Goal: Task Accomplishment & Management: Complete application form

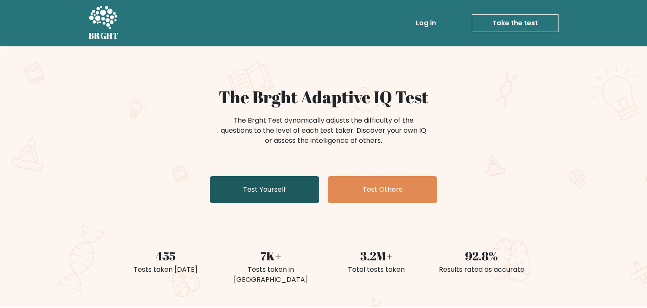
click at [277, 183] on link "Test Yourself" at bounding box center [265, 189] width 110 height 27
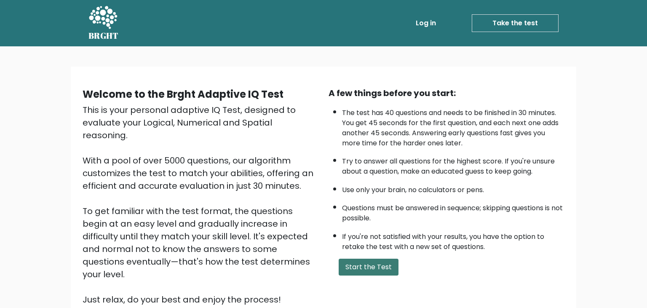
scroll to position [44, 0]
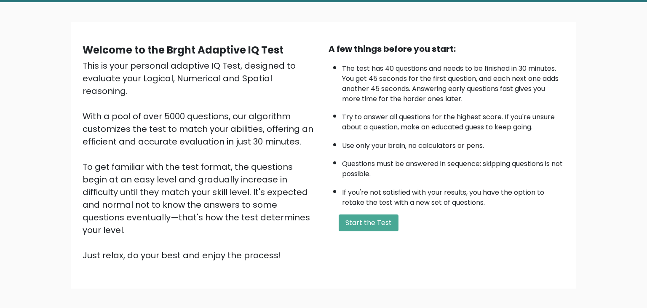
click at [363, 247] on div "Welcome to the Brght Adaptive IQ Test This is your personal adaptive IQ Test, d…" at bounding box center [324, 156] width 492 height 226
click at [362, 231] on button "Start the Test" at bounding box center [369, 223] width 60 height 17
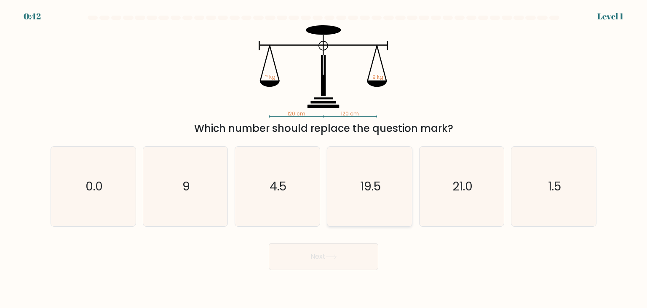
click at [394, 181] on icon "19.5" at bounding box center [369, 186] width 79 height 79
click at [324, 158] on input "d. 19.5" at bounding box center [324, 156] width 0 height 4
radio input "true"
click at [311, 256] on button "Next" at bounding box center [324, 256] width 110 height 27
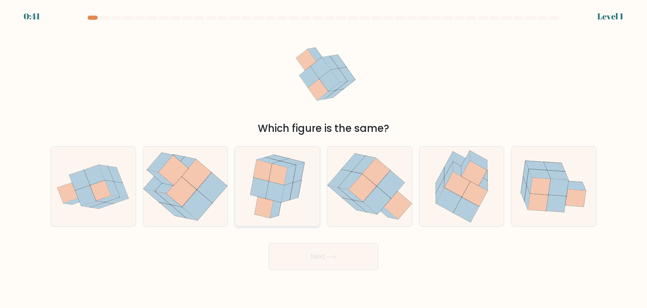
click at [292, 188] on icon at bounding box center [287, 193] width 11 height 20
click at [324, 158] on input "c." at bounding box center [324, 156] width 0 height 4
radio input "true"
click at [324, 264] on button "Next" at bounding box center [324, 256] width 110 height 27
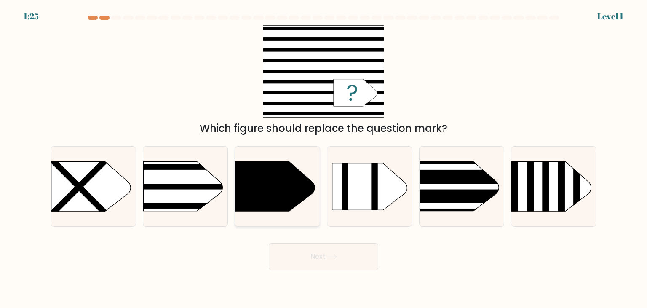
click at [304, 205] on icon at bounding box center [277, 186] width 85 height 50
click at [324, 158] on input "c." at bounding box center [324, 156] width 0 height 4
radio input "true"
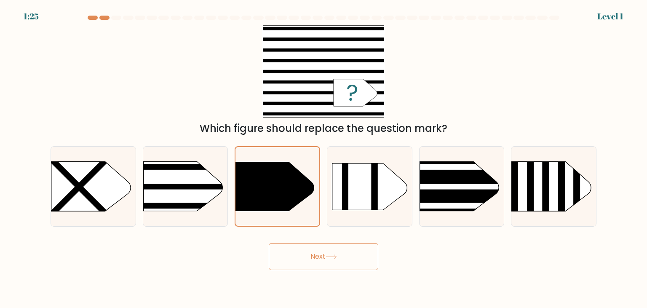
drag, startPoint x: 384, startPoint y: 234, endPoint x: 333, endPoint y: 257, distance: 55.5
click at [384, 235] on form "a." at bounding box center [323, 143] width 647 height 255
drag, startPoint x: 326, startPoint y: 262, endPoint x: 362, endPoint y: 234, distance: 45.6
click at [327, 261] on button "Next" at bounding box center [324, 256] width 110 height 27
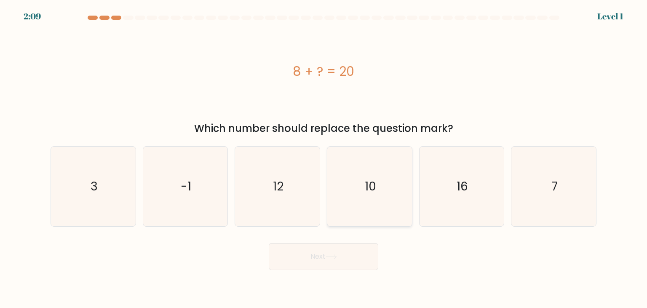
click at [397, 205] on icon "10" at bounding box center [369, 186] width 79 height 79
click at [350, 259] on button "Next" at bounding box center [324, 256] width 110 height 27
drag, startPoint x: 470, startPoint y: 190, endPoint x: 404, endPoint y: 226, distance: 75.1
click at [469, 191] on icon "16" at bounding box center [461, 186] width 79 height 79
click at [354, 253] on button "Next" at bounding box center [324, 256] width 110 height 27
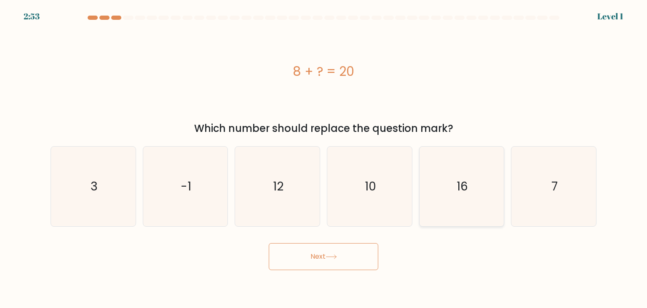
click at [458, 196] on icon "16" at bounding box center [461, 186] width 79 height 79
click at [324, 158] on input "e. 16" at bounding box center [324, 156] width 0 height 4
radio input "true"
click at [366, 249] on button "Next" at bounding box center [324, 256] width 110 height 27
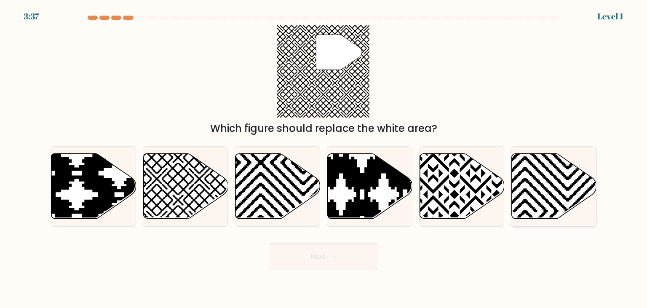
click at [515, 190] on icon at bounding box center [525, 222] width 171 height 171
click at [324, 158] on input "f." at bounding box center [324, 156] width 0 height 4
radio input "true"
click at [345, 269] on button "Next" at bounding box center [324, 256] width 110 height 27
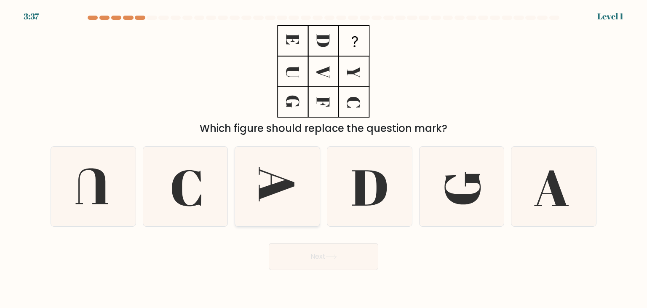
drag, startPoint x: 271, startPoint y: 213, endPoint x: 274, endPoint y: 219, distance: 6.7
click at [271, 213] on icon at bounding box center [277, 186] width 79 height 79
click at [324, 158] on input "c." at bounding box center [324, 156] width 0 height 4
radio input "true"
click at [328, 259] on button "Next" at bounding box center [324, 256] width 110 height 27
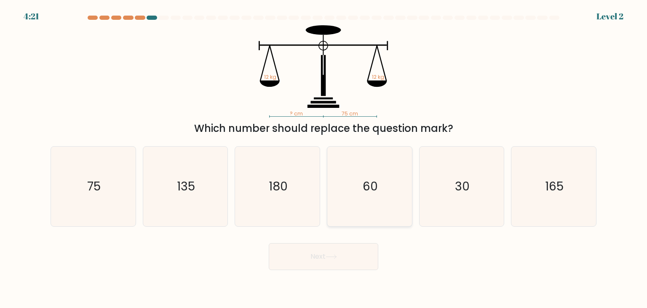
click at [379, 210] on icon "60" at bounding box center [369, 186] width 79 height 79
click at [324, 158] on input "d. 60" at bounding box center [324, 156] width 0 height 4
radio input "true"
click at [336, 267] on button "Next" at bounding box center [324, 256] width 110 height 27
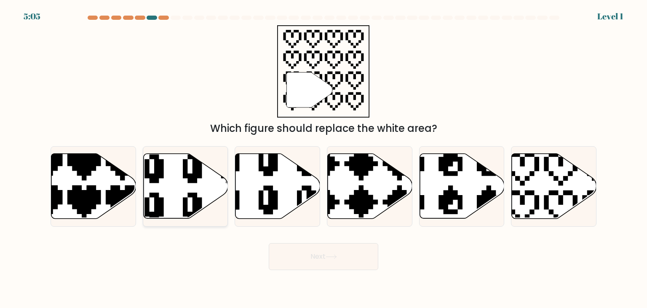
click at [151, 174] on icon at bounding box center [185, 186] width 85 height 66
click at [324, 158] on input "b." at bounding box center [324, 156] width 0 height 4
radio input "true"
click at [352, 257] on button "Next" at bounding box center [324, 256] width 110 height 27
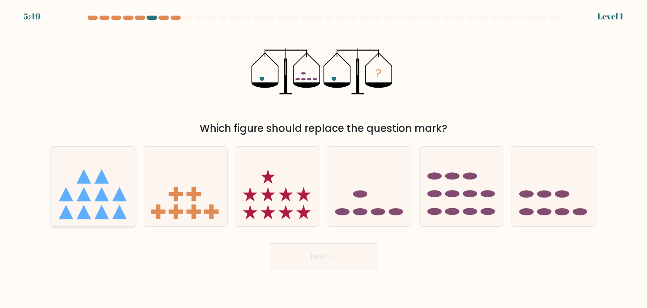
click at [99, 175] on icon at bounding box center [93, 186] width 85 height 70
click at [324, 158] on input "a." at bounding box center [324, 156] width 0 height 4
radio input "true"
click at [317, 255] on button "Next" at bounding box center [324, 256] width 110 height 27
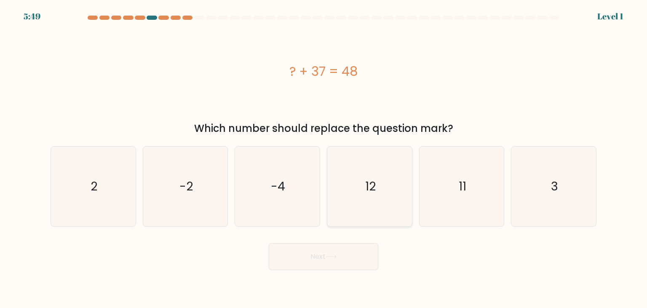
click at [406, 208] on icon "12" at bounding box center [369, 186] width 79 height 79
click at [324, 158] on input "d. 12" at bounding box center [324, 156] width 0 height 4
radio input "true"
click at [327, 255] on button "Next" at bounding box center [324, 256] width 110 height 27
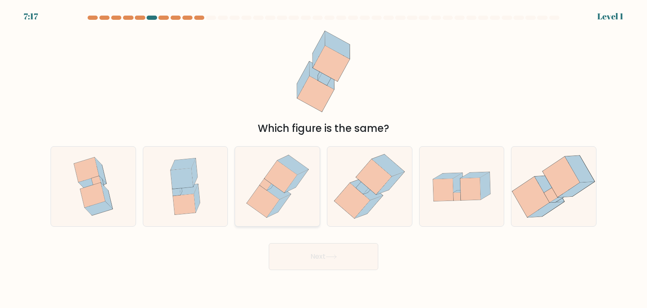
click at [250, 196] on icon at bounding box center [278, 186] width 73 height 79
click at [324, 158] on input "c." at bounding box center [324, 156] width 0 height 4
radio input "true"
click at [323, 247] on button "Next" at bounding box center [324, 256] width 110 height 27
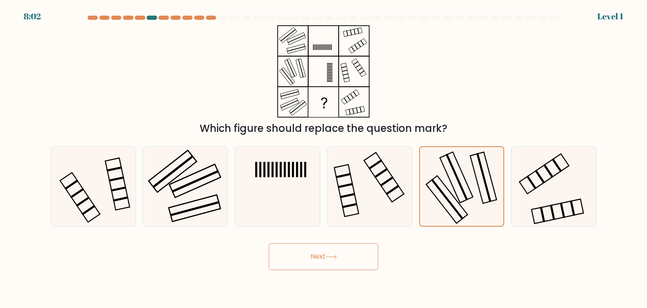
click at [324, 259] on button "Next" at bounding box center [324, 256] width 110 height 27
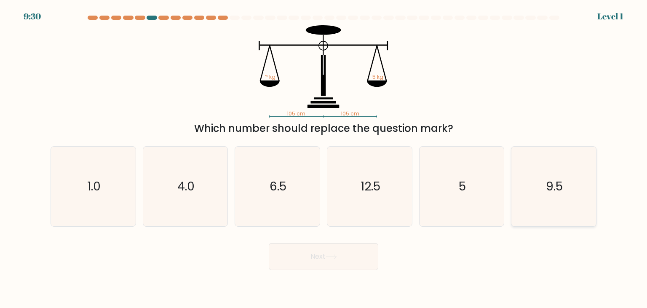
click at [541, 194] on icon "9.5" at bounding box center [553, 186] width 79 height 79
click at [324, 158] on input "f. 9.5" at bounding box center [324, 156] width 0 height 4
radio input "true"
click at [352, 246] on button "Next" at bounding box center [324, 256] width 110 height 27
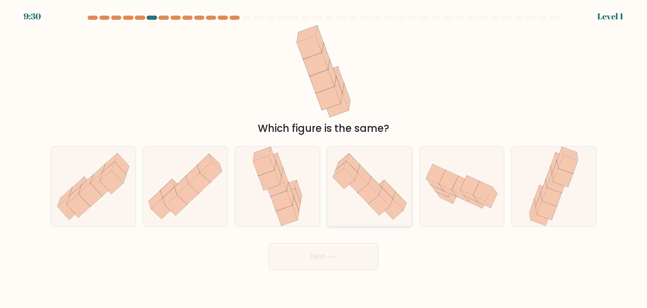
click at [347, 193] on icon at bounding box center [370, 186] width 85 height 73
click at [324, 158] on input "d." at bounding box center [324, 156] width 0 height 4
radio input "true"
click at [341, 241] on div "Next" at bounding box center [324, 253] width 556 height 33
click at [331, 257] on icon at bounding box center [331, 257] width 11 height 5
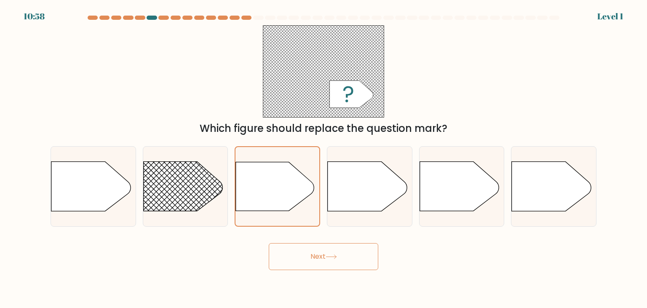
click at [324, 249] on button "Next" at bounding box center [324, 256] width 110 height 27
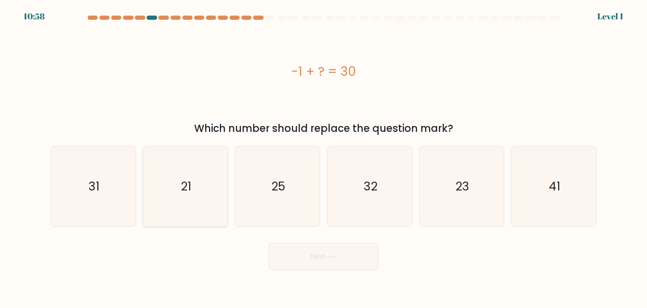
click at [185, 188] on text "21" at bounding box center [186, 186] width 11 height 17
click at [324, 158] on input "b. 21" at bounding box center [324, 156] width 0 height 4
radio input "true"
click at [333, 249] on button "Next" at bounding box center [324, 256] width 110 height 27
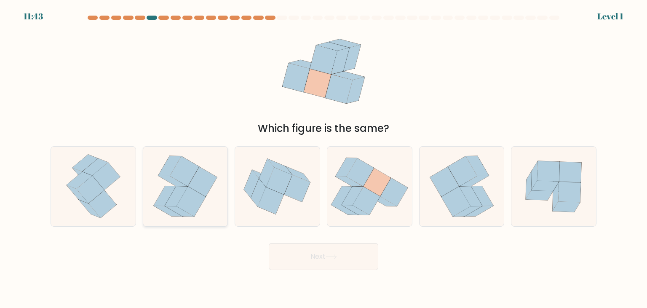
click at [191, 198] on icon at bounding box center [191, 202] width 29 height 30
click at [324, 158] on input "b." at bounding box center [324, 156] width 0 height 4
radio input "true"
click at [375, 218] on icon at bounding box center [370, 186] width 85 height 75
click at [362, 250] on button "Next" at bounding box center [324, 256] width 110 height 27
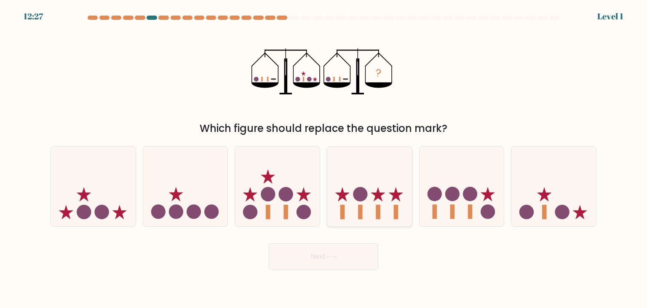
click at [410, 217] on icon at bounding box center [370, 186] width 85 height 70
click at [324, 158] on input "d." at bounding box center [324, 156] width 0 height 4
radio input "true"
drag, startPoint x: 379, startPoint y: 253, endPoint x: 383, endPoint y: 250, distance: 5.5
click at [380, 252] on div "Next" at bounding box center [324, 253] width 556 height 33
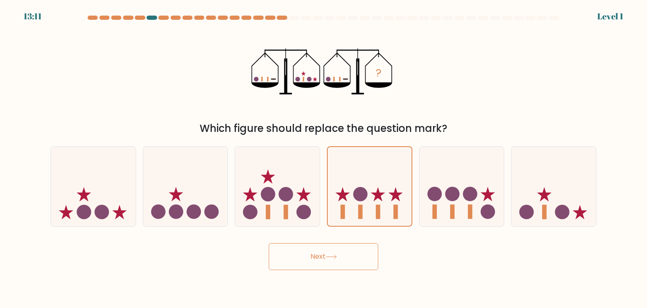
click at [373, 278] on body "13:11 Level 1" at bounding box center [323, 154] width 647 height 308
drag, startPoint x: 348, startPoint y: 251, endPoint x: 393, endPoint y: 238, distance: 46.7
click at [345, 251] on button "Next" at bounding box center [324, 256] width 110 height 27
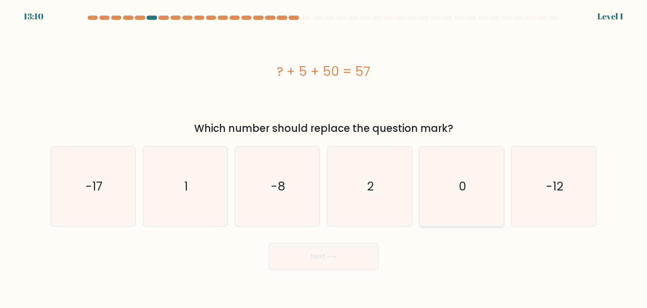
click at [459, 218] on icon "0" at bounding box center [461, 186] width 79 height 79
click at [324, 158] on input "e. 0" at bounding box center [324, 156] width 0 height 4
radio input "true"
click at [304, 251] on button "Next" at bounding box center [324, 256] width 110 height 27
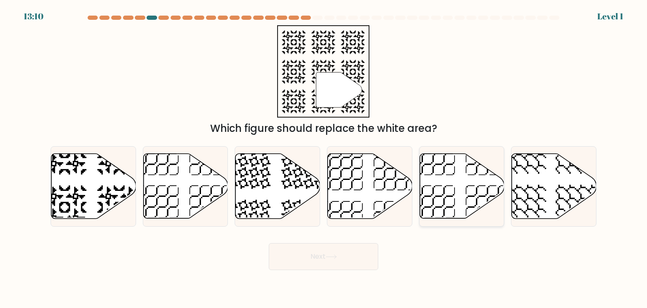
click at [467, 224] on div at bounding box center [462, 186] width 86 height 80
click at [324, 158] on input "e." at bounding box center [324, 156] width 0 height 4
radio input "true"
click at [343, 268] on button "Next" at bounding box center [324, 256] width 110 height 27
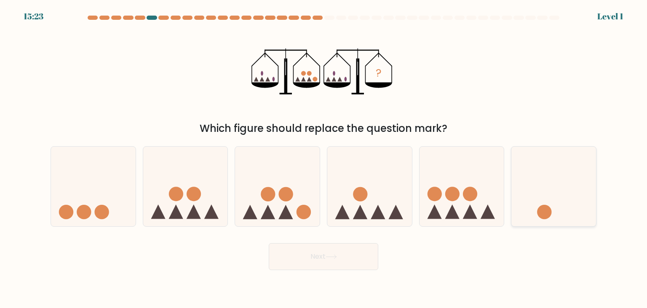
click at [514, 224] on div at bounding box center [554, 186] width 86 height 80
click at [324, 158] on input "f." at bounding box center [324, 156] width 0 height 4
radio input "true"
click at [368, 262] on button "Next" at bounding box center [324, 256] width 110 height 27
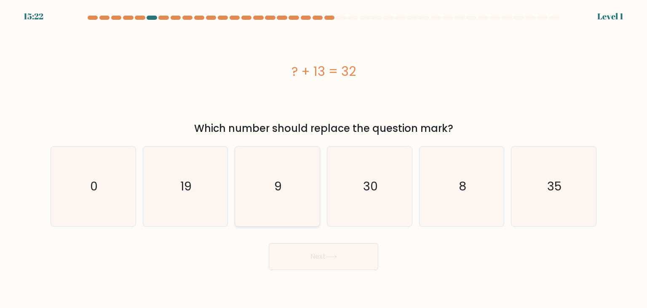
click at [319, 208] on div "9" at bounding box center [278, 186] width 86 height 80
click at [324, 158] on input "c. 9" at bounding box center [324, 156] width 0 height 4
radio input "true"
click at [341, 254] on button "Next" at bounding box center [324, 256] width 110 height 27
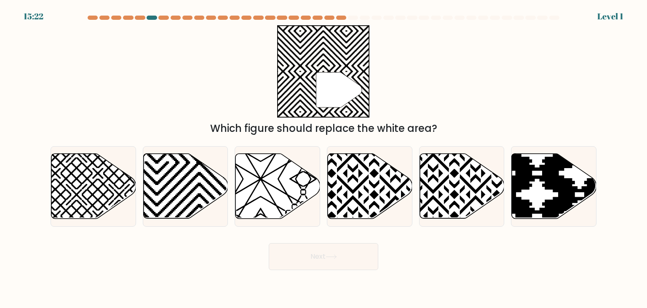
click at [350, 259] on button "Next" at bounding box center [324, 256] width 110 height 27
click at [378, 223] on div at bounding box center [370, 186] width 86 height 80
click at [324, 158] on input "d." at bounding box center [324, 156] width 0 height 4
radio input "true"
click at [361, 266] on button "Next" at bounding box center [324, 256] width 110 height 27
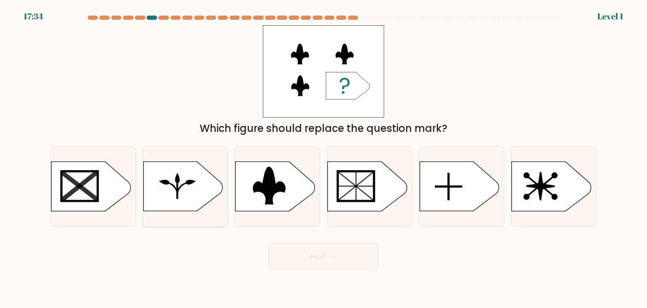
click at [218, 209] on icon at bounding box center [185, 186] width 85 height 50
click at [322, 257] on button "Next" at bounding box center [324, 256] width 110 height 27
click at [181, 200] on icon at bounding box center [182, 186] width 79 height 49
click at [324, 158] on input "b." at bounding box center [324, 156] width 0 height 4
radio input "true"
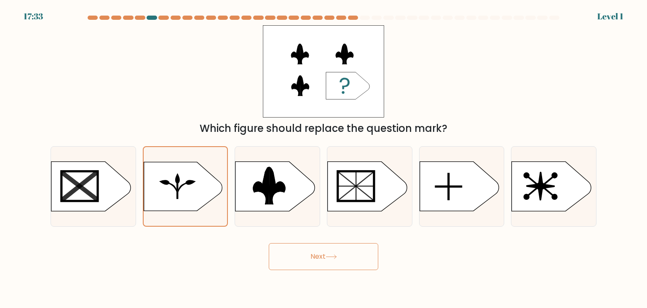
click at [328, 249] on button "Next" at bounding box center [324, 256] width 110 height 27
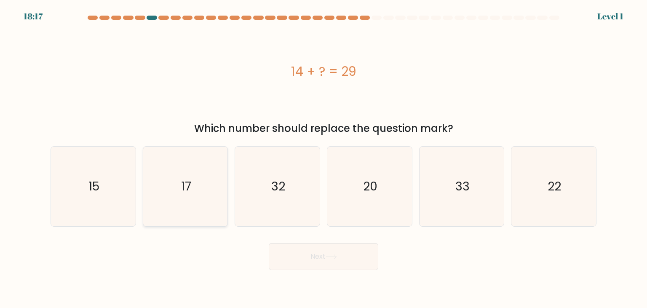
click at [161, 197] on icon "17" at bounding box center [185, 186] width 79 height 79
click at [332, 257] on icon at bounding box center [331, 257] width 11 height 5
click at [137, 185] on div "a. 15" at bounding box center [93, 186] width 92 height 80
click at [97, 190] on text "15" at bounding box center [94, 186] width 11 height 17
click at [324, 158] on input "a. 15" at bounding box center [324, 156] width 0 height 4
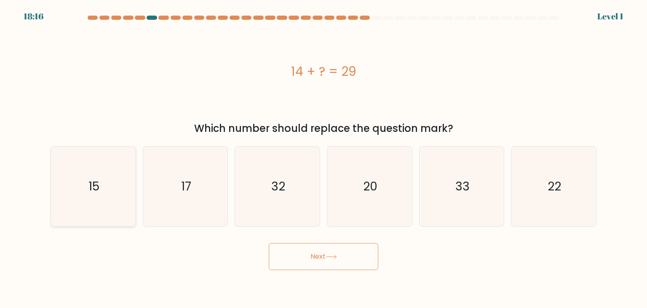
radio input "true"
click at [311, 255] on button "Next" at bounding box center [324, 256] width 110 height 27
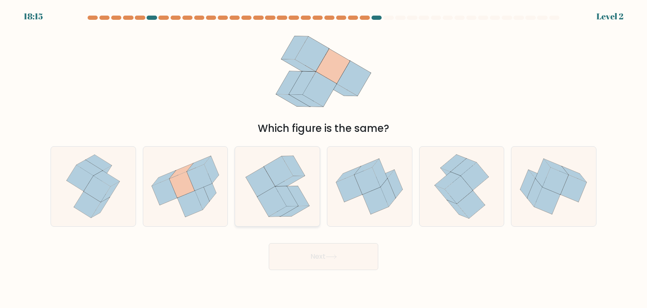
click at [310, 207] on icon at bounding box center [278, 186] width 72 height 79
click at [324, 158] on input "c." at bounding box center [324, 156] width 0 height 4
radio input "true"
click at [306, 263] on button "Next" at bounding box center [324, 256] width 110 height 27
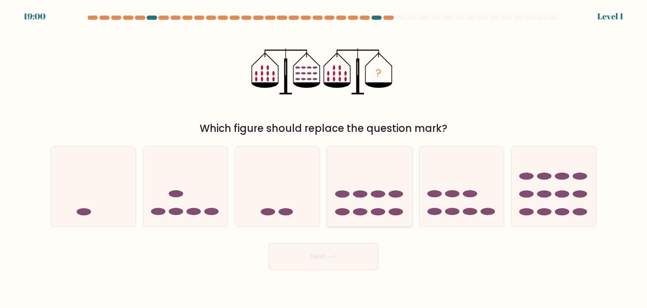
click at [384, 214] on ellipse at bounding box center [378, 211] width 14 height 7
click at [324, 158] on input "d." at bounding box center [324, 156] width 0 height 4
radio input "true"
click at [344, 262] on button "Next" at bounding box center [324, 256] width 110 height 27
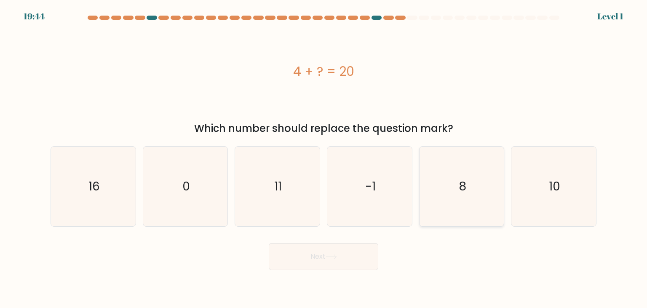
click at [427, 212] on icon "8" at bounding box center [461, 186] width 79 height 79
click at [324, 158] on input "e. 8" at bounding box center [324, 156] width 0 height 4
radio input "true"
click at [356, 264] on button "Next" at bounding box center [324, 256] width 110 height 27
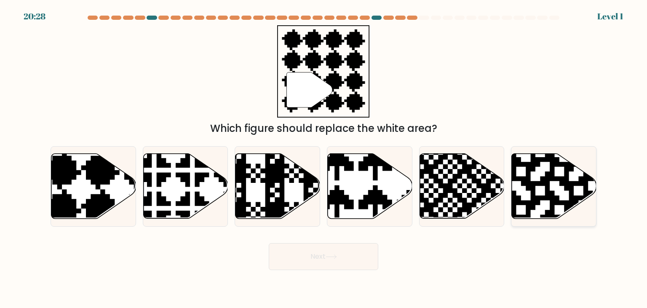
click at [523, 215] on icon at bounding box center [554, 186] width 85 height 65
click at [324, 158] on input "f." at bounding box center [324, 156] width 0 height 4
radio input "true"
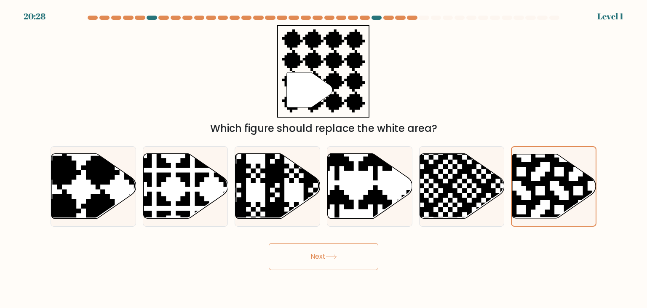
click at [377, 253] on button "Next" at bounding box center [324, 256] width 110 height 27
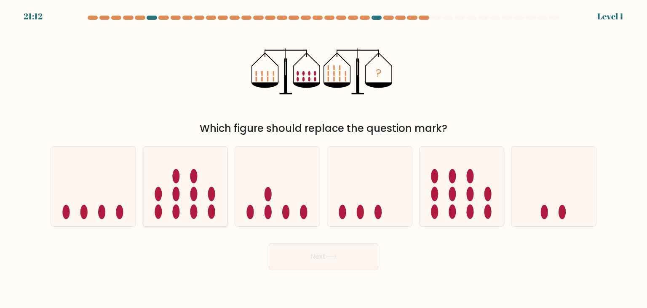
click at [214, 197] on ellipse at bounding box center [211, 194] width 7 height 14
click at [324, 158] on input "b." at bounding box center [324, 156] width 0 height 4
radio input "true"
click at [326, 251] on button "Next" at bounding box center [324, 256] width 110 height 27
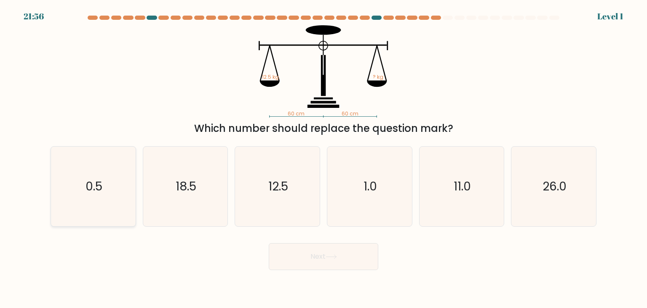
click at [112, 189] on icon "0.5" at bounding box center [93, 186] width 79 height 79
click at [324, 158] on input "a. 0.5" at bounding box center [324, 156] width 0 height 4
radio input "true"
click at [296, 249] on button "Next" at bounding box center [324, 256] width 110 height 27
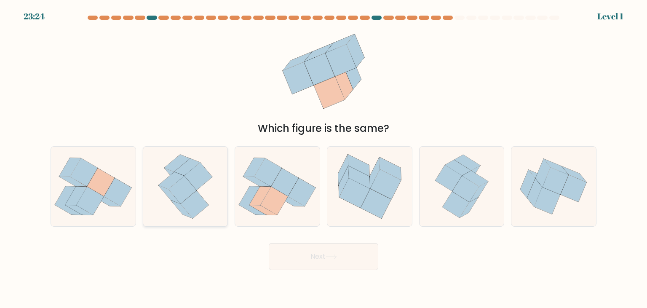
click at [145, 206] on div at bounding box center [186, 186] width 86 height 80
click at [324, 158] on input "b." at bounding box center [324, 156] width 0 height 4
radio input "true"
click at [271, 246] on button "Next" at bounding box center [324, 256] width 110 height 27
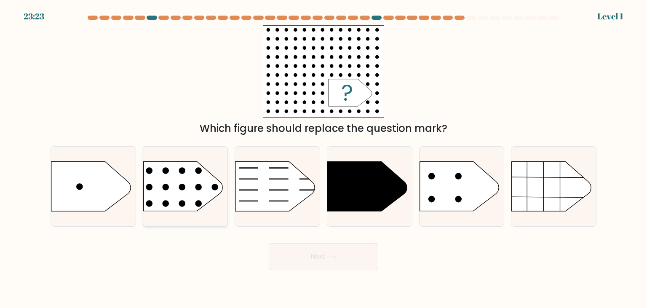
click at [166, 201] on circle at bounding box center [165, 204] width 7 height 7
click at [324, 158] on input "b." at bounding box center [324, 156] width 0 height 4
radio input "true"
click at [305, 255] on button "Next" at bounding box center [324, 256] width 110 height 27
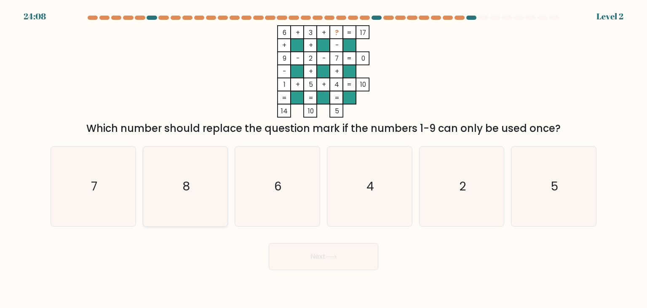
click at [175, 202] on icon "8" at bounding box center [185, 186] width 79 height 79
click at [287, 247] on button "Next" at bounding box center [324, 256] width 110 height 27
click at [183, 200] on icon "8" at bounding box center [185, 186] width 79 height 79
click at [324, 158] on input "b. 8" at bounding box center [324, 156] width 0 height 4
radio input "true"
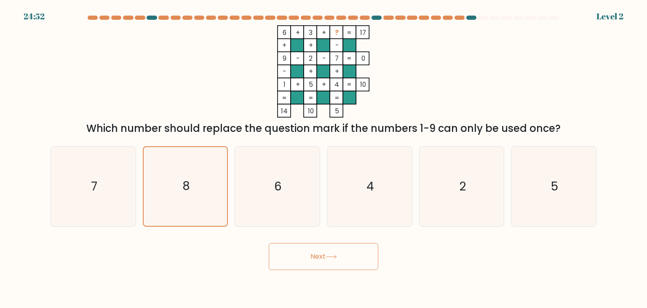
click at [290, 252] on button "Next" at bounding box center [324, 256] width 110 height 27
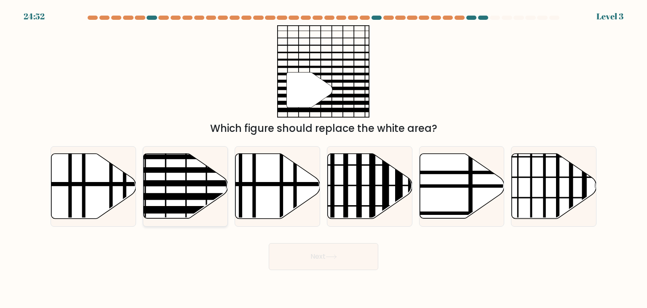
click at [213, 189] on icon at bounding box center [185, 186] width 85 height 65
click at [324, 158] on input "b." at bounding box center [324, 156] width 0 height 4
radio input "true"
click at [316, 247] on button "Next" at bounding box center [324, 256] width 110 height 27
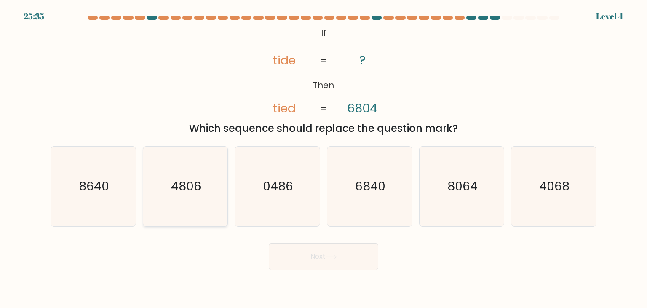
click at [195, 192] on icon "4806" at bounding box center [185, 186] width 79 height 79
click at [324, 158] on input "b. 4806" at bounding box center [324, 156] width 0 height 4
radio input "true"
click at [295, 245] on button "Next" at bounding box center [324, 256] width 110 height 27
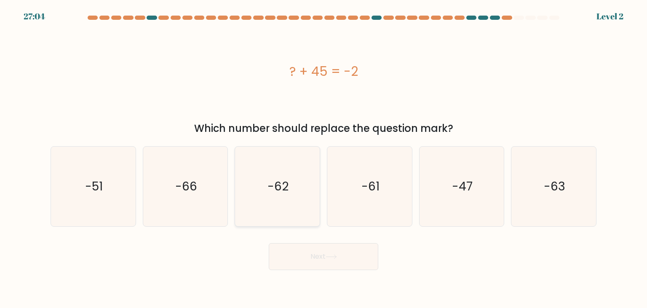
drag, startPoint x: 284, startPoint y: 206, endPoint x: 287, endPoint y: 212, distance: 6.8
click at [285, 206] on icon "-62" at bounding box center [277, 186] width 79 height 79
click at [324, 158] on input "c. -62" at bounding box center [324, 156] width 0 height 4
radio input "true"
click at [311, 252] on button "Next" at bounding box center [324, 256] width 110 height 27
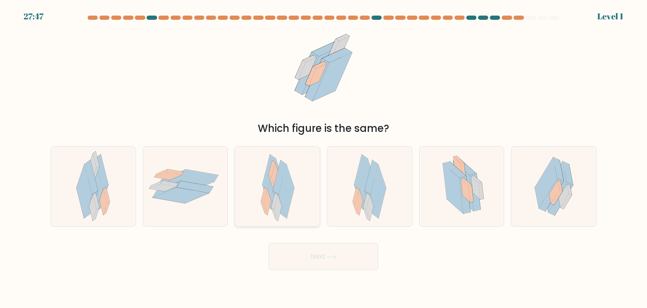
click at [285, 198] on icon at bounding box center [287, 192] width 16 height 54
click at [324, 158] on input "c." at bounding box center [324, 156] width 0 height 4
radio input "true"
click at [319, 249] on button "Next" at bounding box center [324, 256] width 110 height 27
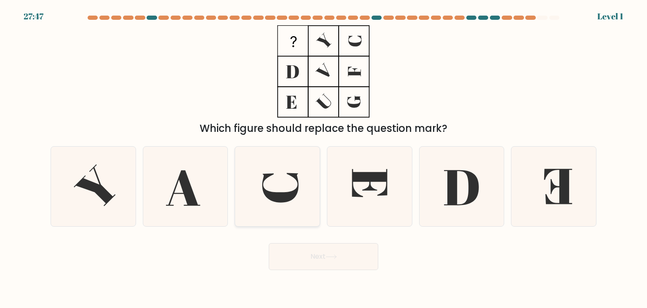
click at [286, 189] on icon at bounding box center [277, 186] width 79 height 79
click at [326, 253] on button "Next" at bounding box center [324, 256] width 110 height 27
click at [287, 207] on icon at bounding box center [277, 186] width 79 height 79
click at [324, 158] on input "c." at bounding box center [324, 156] width 0 height 4
radio input "true"
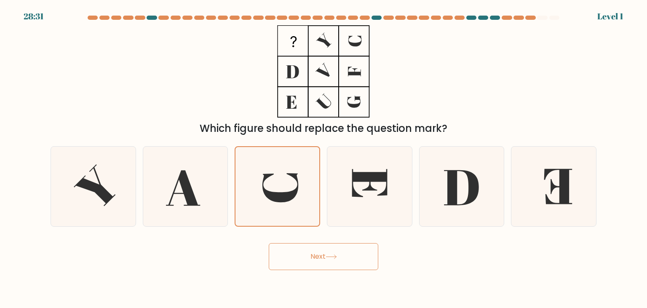
click at [313, 247] on button "Next" at bounding box center [324, 256] width 110 height 27
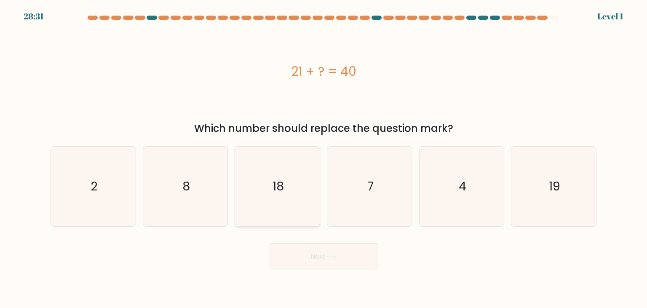
click at [293, 201] on icon "18" at bounding box center [277, 186] width 79 height 79
click at [324, 158] on input "c. 18" at bounding box center [324, 156] width 0 height 4
radio input "true"
click at [323, 255] on button "Next" at bounding box center [324, 256] width 110 height 27
